Goal: Find contact information: Find contact information

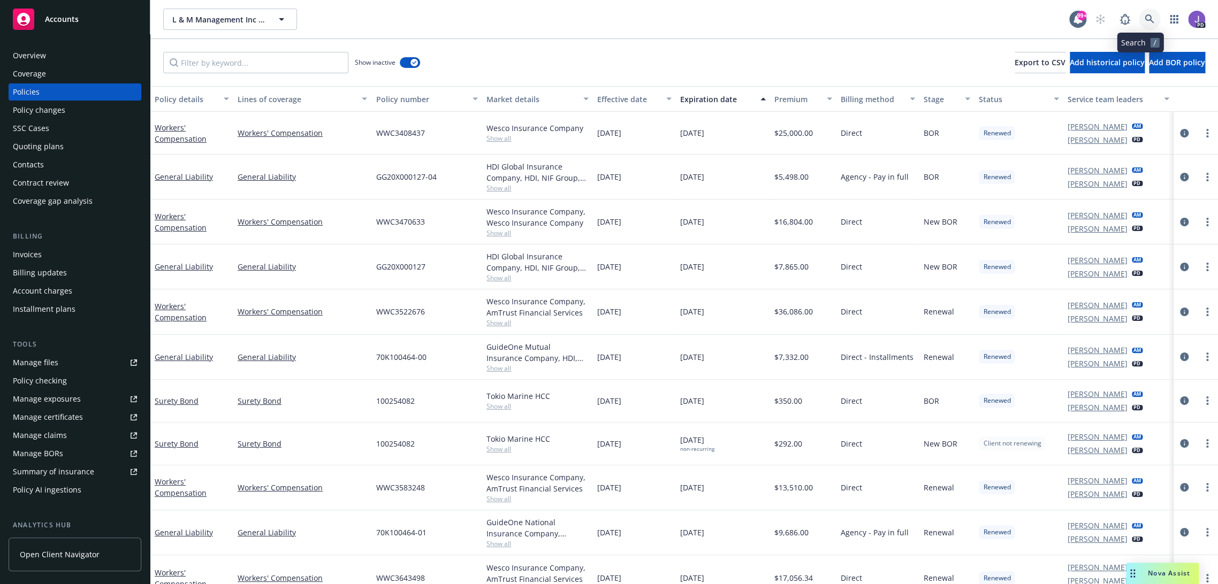
click at [1145, 19] on icon at bounding box center [1150, 19] width 10 height 10
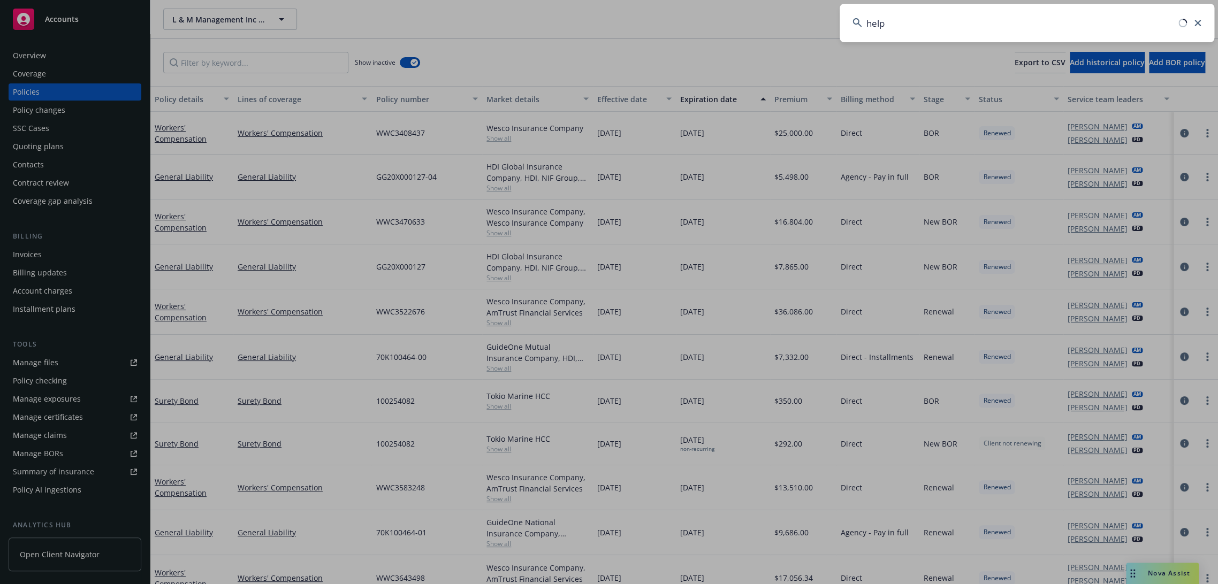
type input "help u"
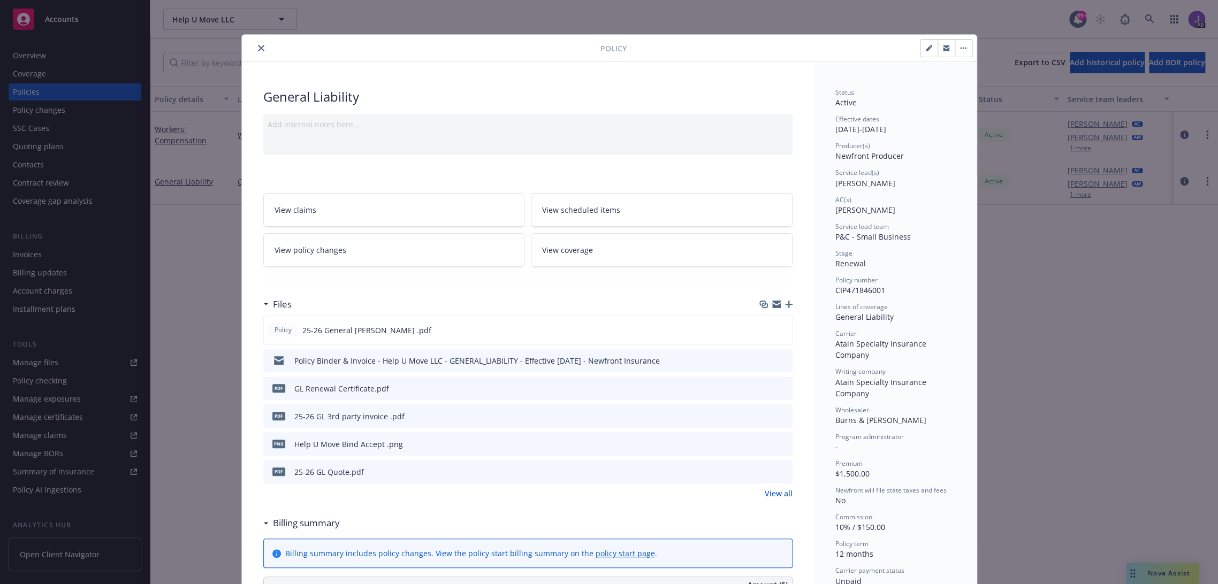
click at [261, 48] on button "close" at bounding box center [261, 48] width 13 height 13
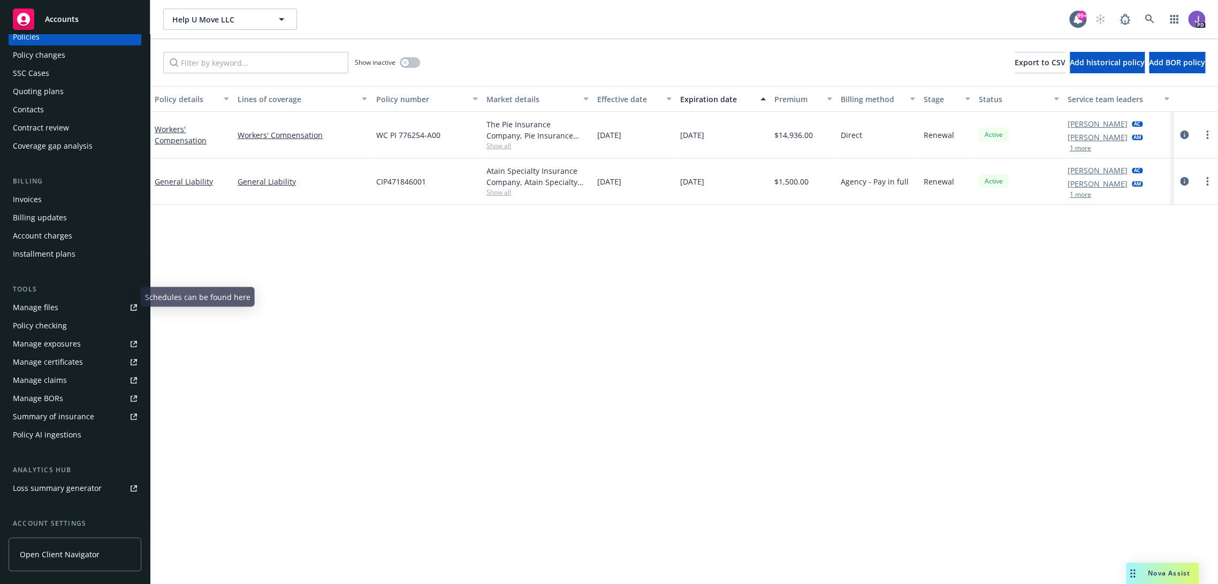
scroll to position [119, 0]
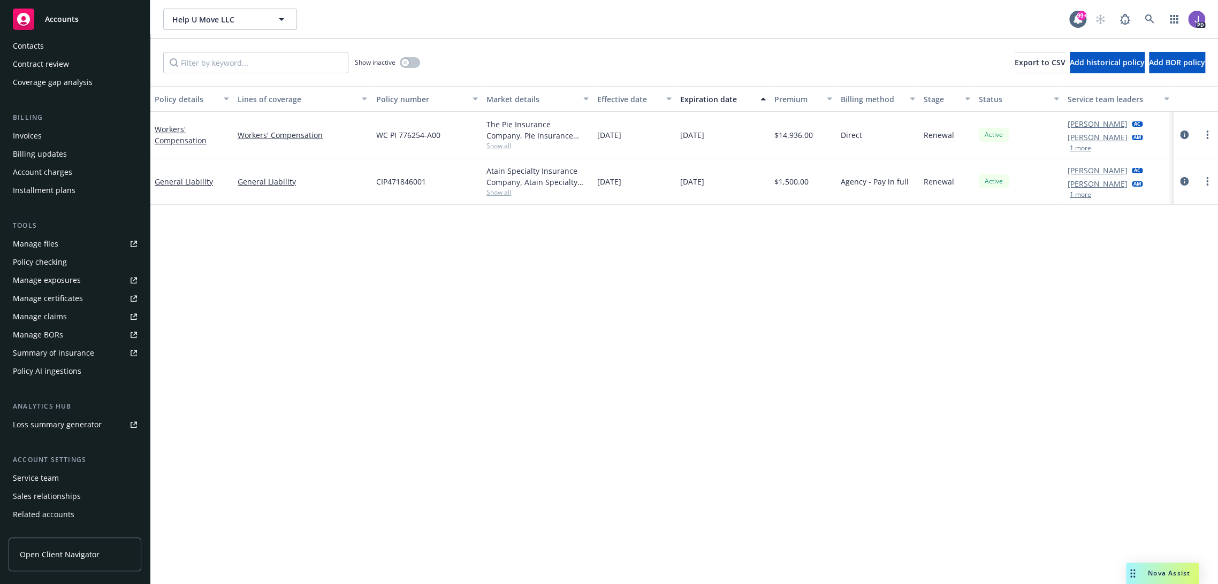
click at [41, 473] on div "Service team" at bounding box center [36, 478] width 46 height 17
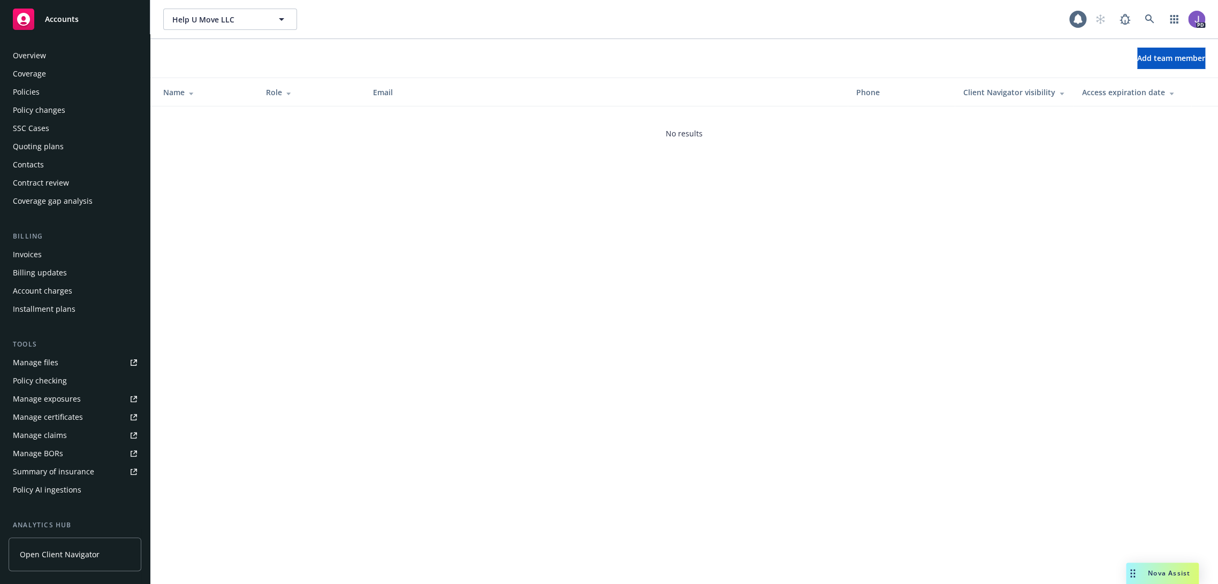
scroll to position [149, 0]
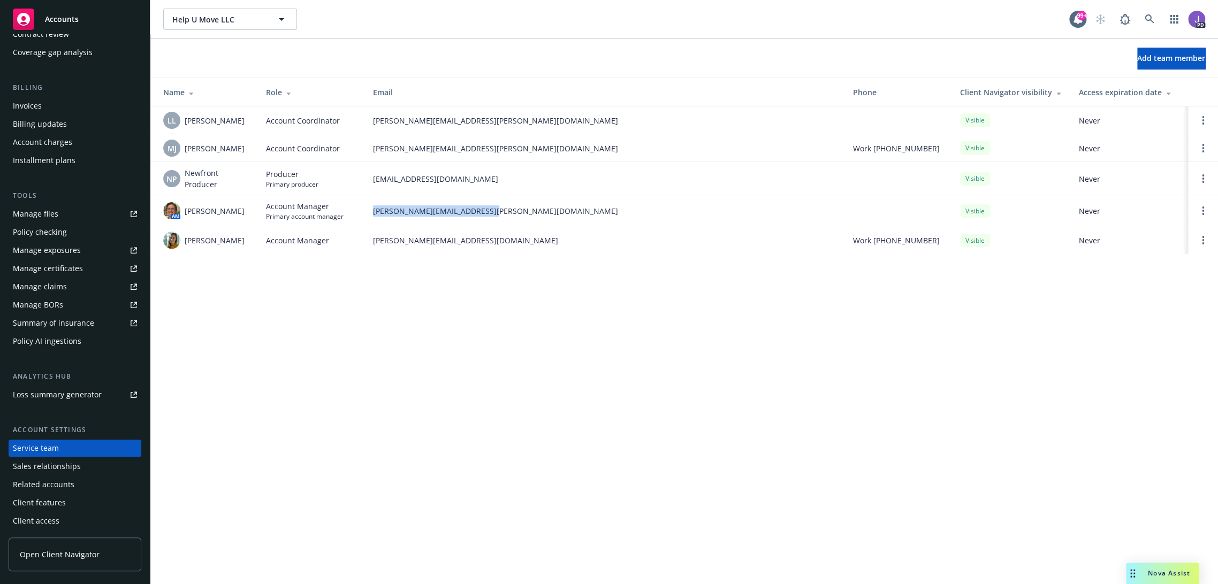
drag, startPoint x: 510, startPoint y: 207, endPoint x: 370, endPoint y: 216, distance: 140.5
click at [370, 216] on td "[PERSON_NAME][EMAIL_ADDRESS][PERSON_NAME][DOMAIN_NAME]" at bounding box center [604, 210] width 480 height 31
copy span "[PERSON_NAME][EMAIL_ADDRESS][PERSON_NAME][DOMAIN_NAME]"
click at [514, 339] on div "Help U Move LLC Help U Move LLC 99+ PD Add team member Name Role Email Phone Cl…" at bounding box center [684, 292] width 1068 height 584
